Goal: Check status: Check status

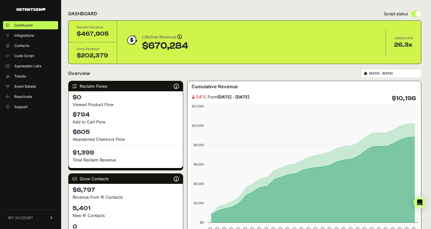
click at [403, 72] on input "2025-09-01 - 2025-09-30" at bounding box center [393, 73] width 49 height 4
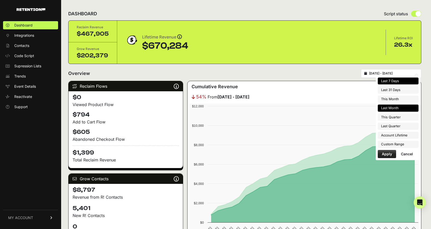
type input "2025-10-03"
type input "[DATE]"
type input "2025-09-09"
type input "[DATE]"
type input "2025-09-01"
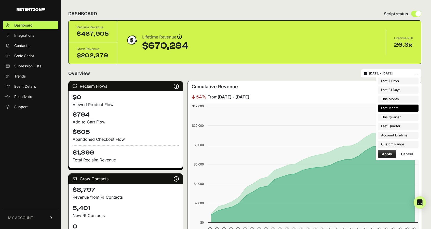
type input "2025-09-30"
type input "2025-10-01"
type input "2025-10-31"
type input "2025-09-01"
type input "2025-09-30"
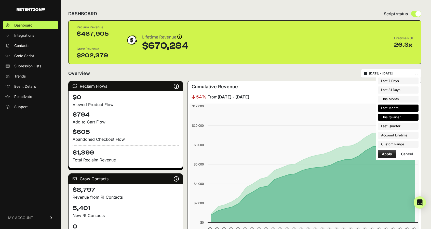
type input "2025-10-01"
type input "2025-12-31"
type input "2025-07-01"
type input "2025-09-30"
type input "2023-08-16"
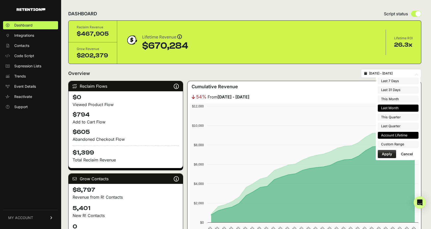
type input "[DATE]"
type input "2025-09-01"
type input "2025-09-30"
click at [397, 143] on li "Custom Range" at bounding box center [398, 144] width 41 height 7
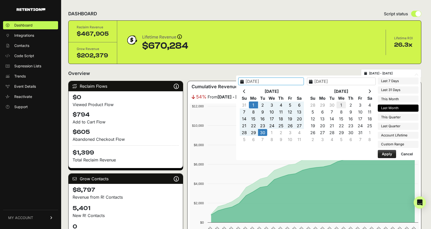
type input "2025-10-01"
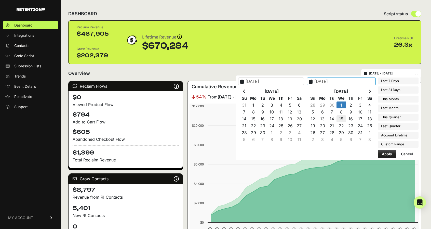
type input "[DATE]"
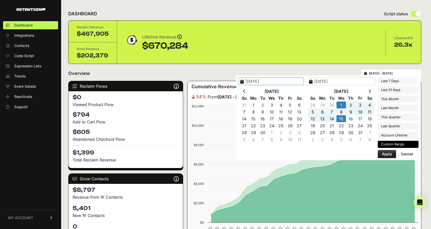
type input "2025-10-01"
click at [386, 150] on button "Apply" at bounding box center [387, 154] width 18 height 8
type input "[DATE] - [DATE]"
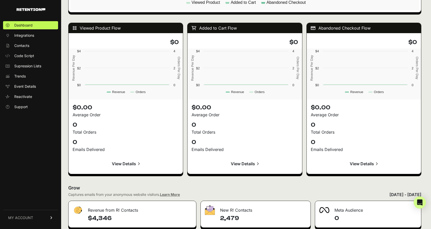
scroll to position [443, 0]
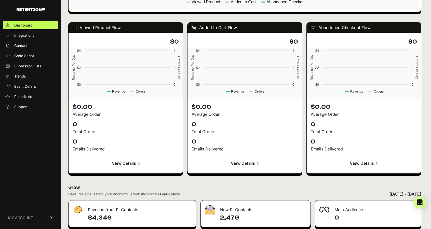
drag, startPoint x: 358, startPoint y: 134, endPoint x: 356, endPoint y: 136, distance: 2.9
drag, startPoint x: 356, startPoint y: 136, endPoint x: 189, endPoint y: 18, distance: 205.2
click at [189, 18] on div "Viewed Product Flow $0 Created with Highcharts 12.4.0 Revenue Per Day Orders Pe…" at bounding box center [244, 98] width 353 height 162
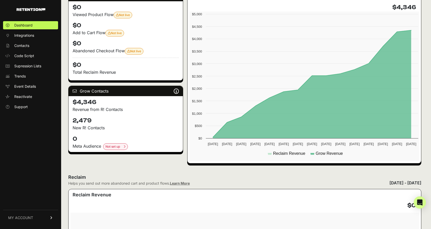
scroll to position [0, 0]
